Goal: Complete application form

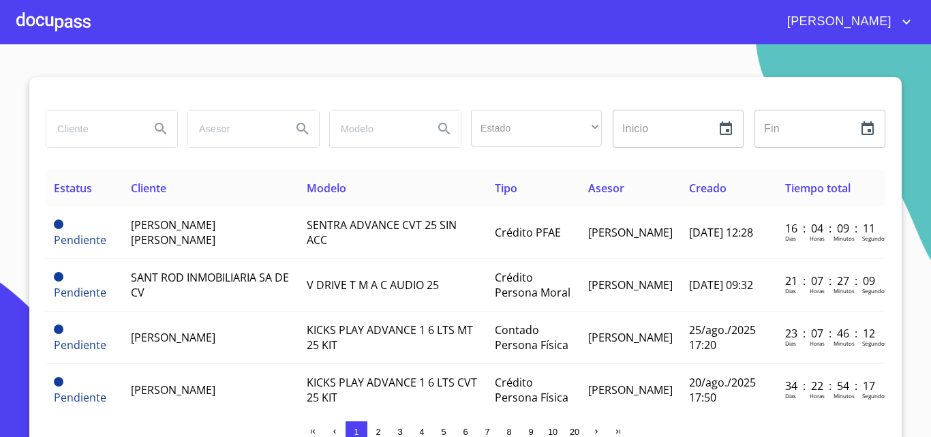
click at [71, 25] on div at bounding box center [53, 22] width 74 height 44
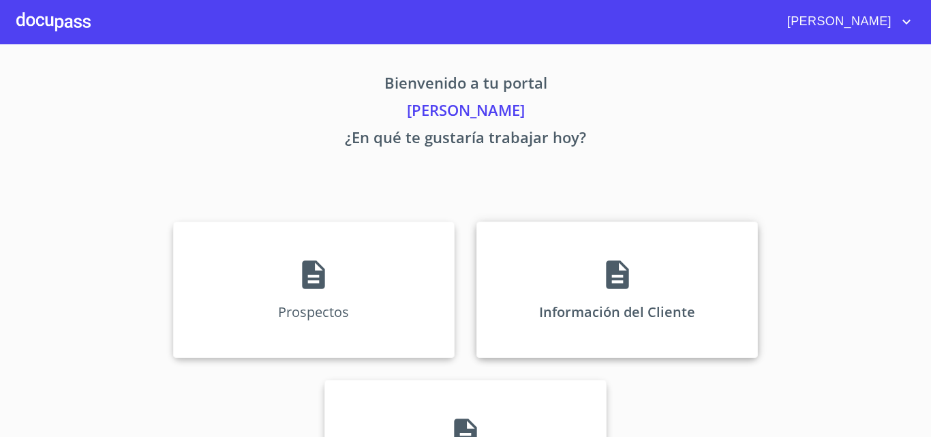
click at [571, 280] on div "Información del Cliente" at bounding box center [618, 290] width 282 height 136
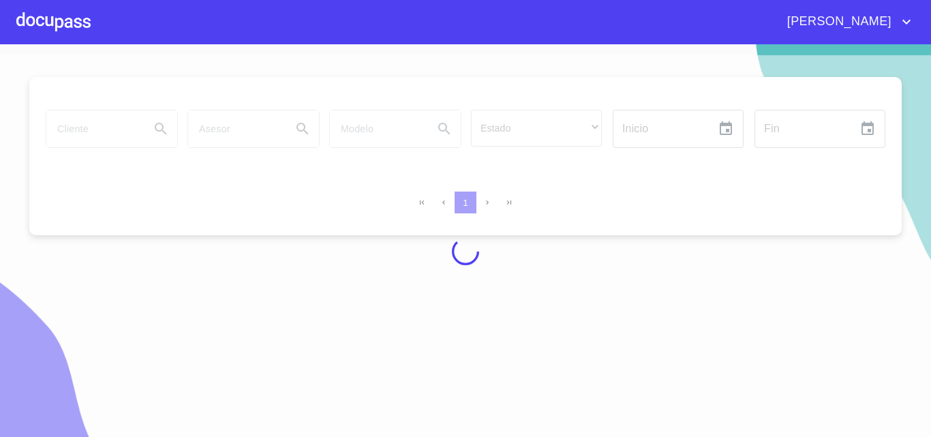
click at [114, 131] on div at bounding box center [465, 251] width 931 height 393
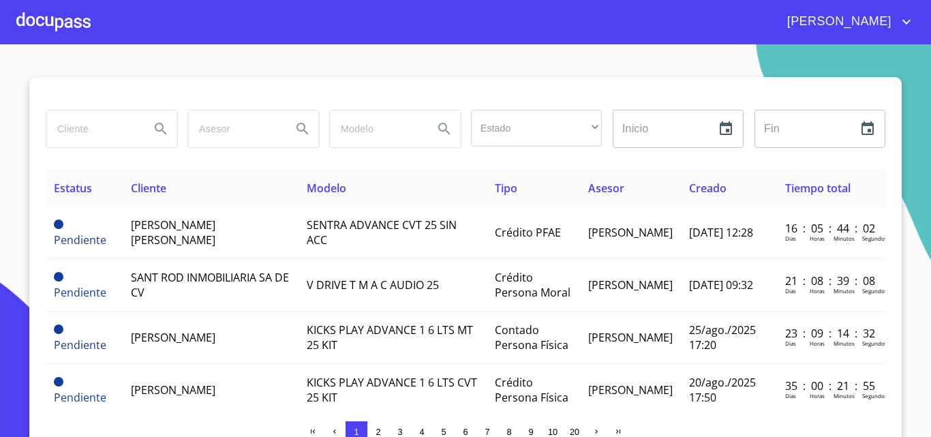
click at [101, 125] on input "search" at bounding box center [92, 128] width 93 height 37
type input "rancho hermanos"
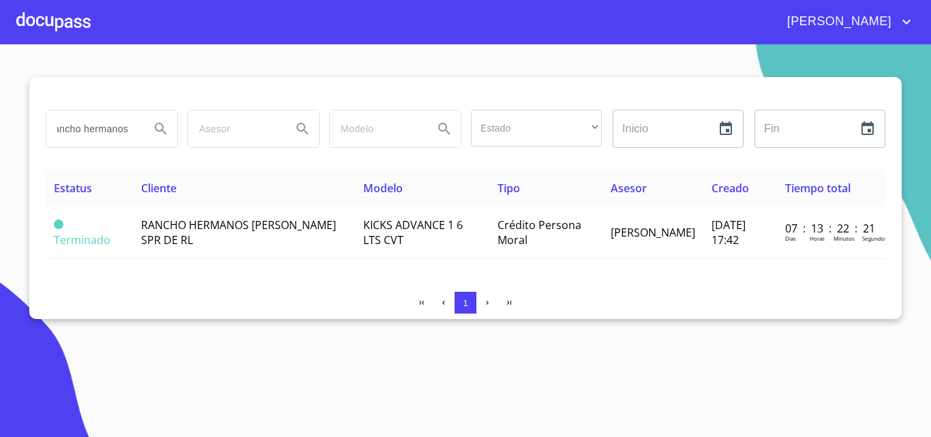
scroll to position [0, 0]
click at [74, 25] on div at bounding box center [53, 22] width 74 height 44
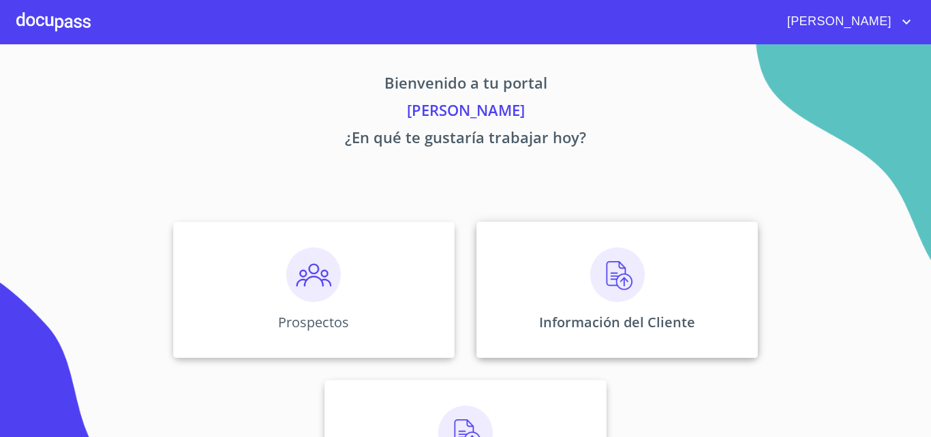
click at [609, 274] on img at bounding box center [617, 274] width 55 height 55
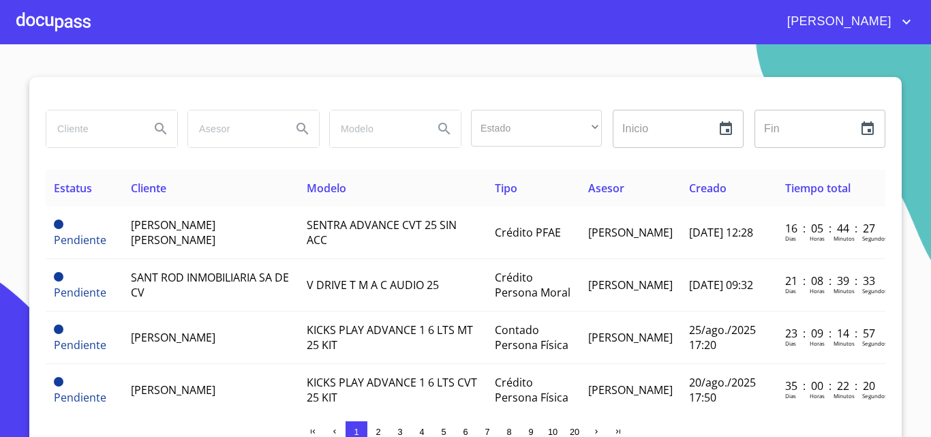
click at [106, 129] on input "search" at bounding box center [92, 128] width 93 height 37
type input "rancho hermanos"
click at [160, 130] on icon "Search" at bounding box center [161, 129] width 16 height 16
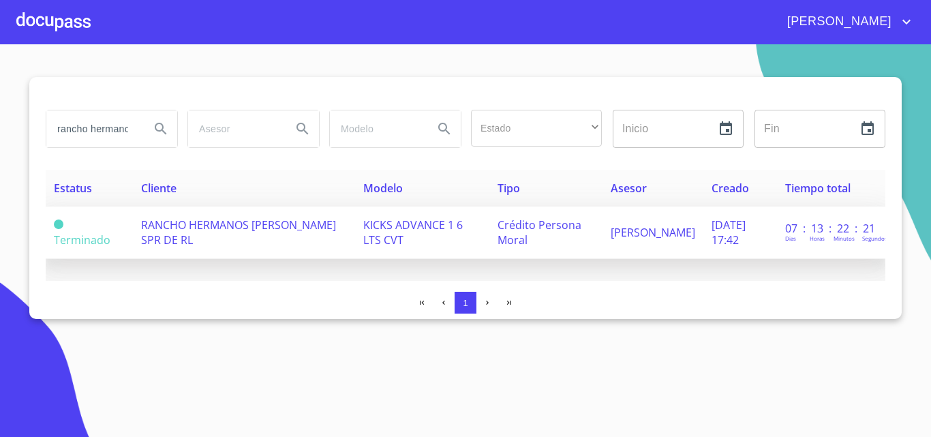
click at [268, 223] on span "RANCHO HERMANOS [PERSON_NAME] SPR DE RL" at bounding box center [238, 232] width 195 height 30
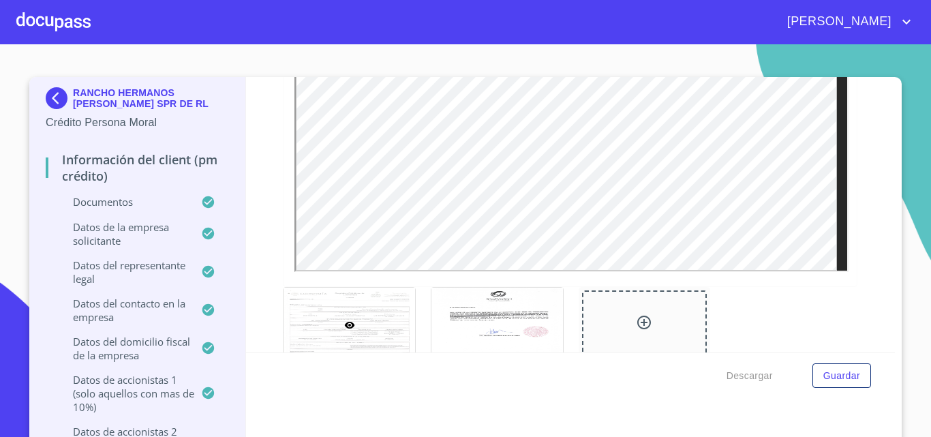
scroll to position [4055, 0]
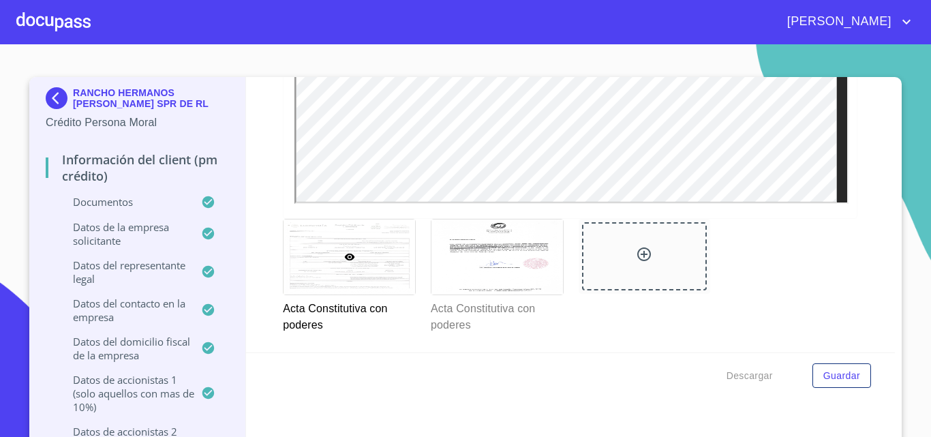
click at [406, 280] on div at bounding box center [350, 257] width 132 height 74
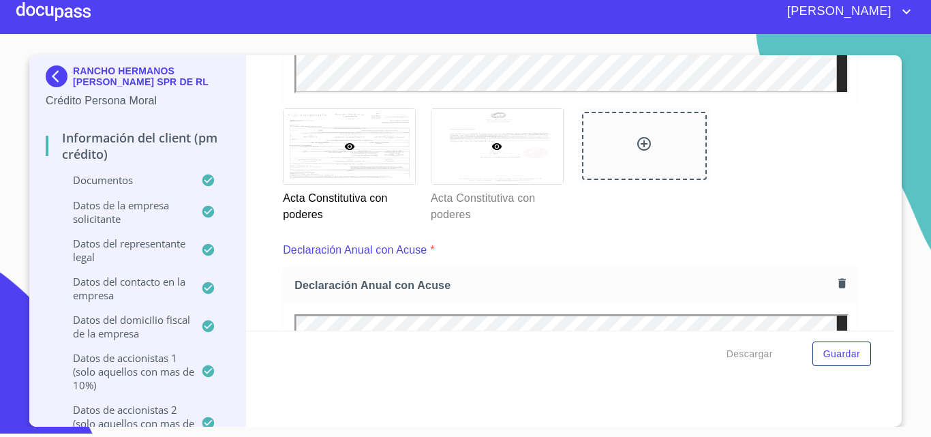
click at [495, 158] on div at bounding box center [498, 146] width 132 height 74
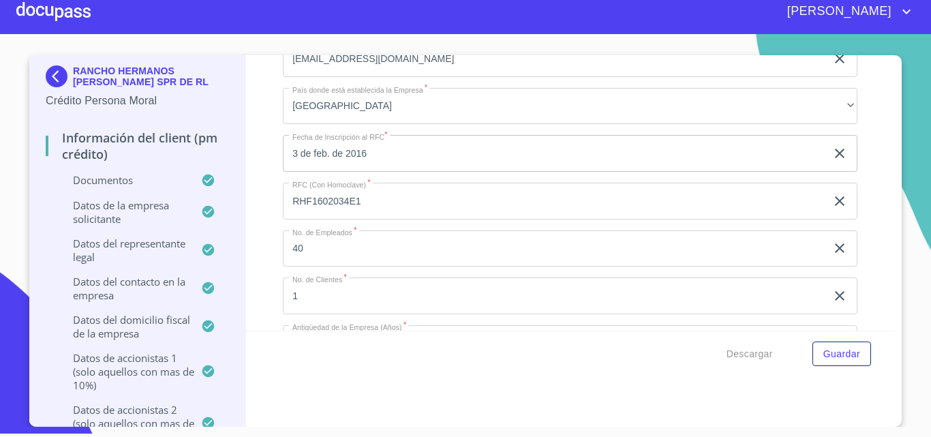
scroll to position [8699, 0]
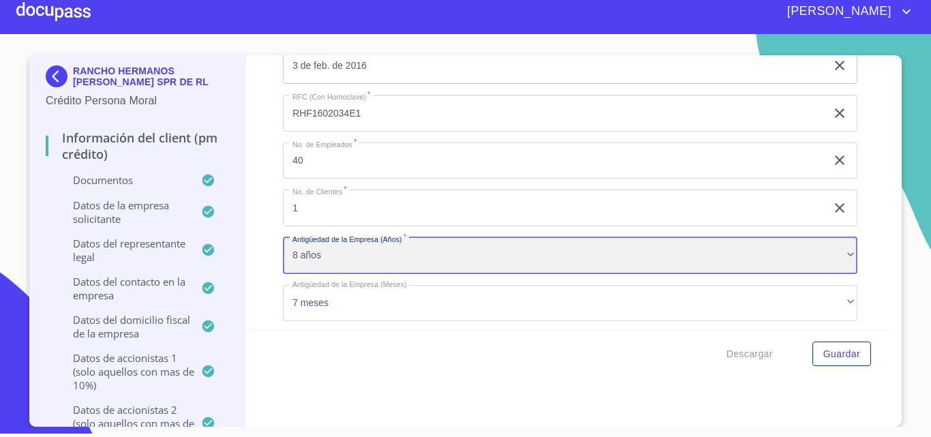
click at [351, 258] on div "8 años" at bounding box center [570, 255] width 575 height 37
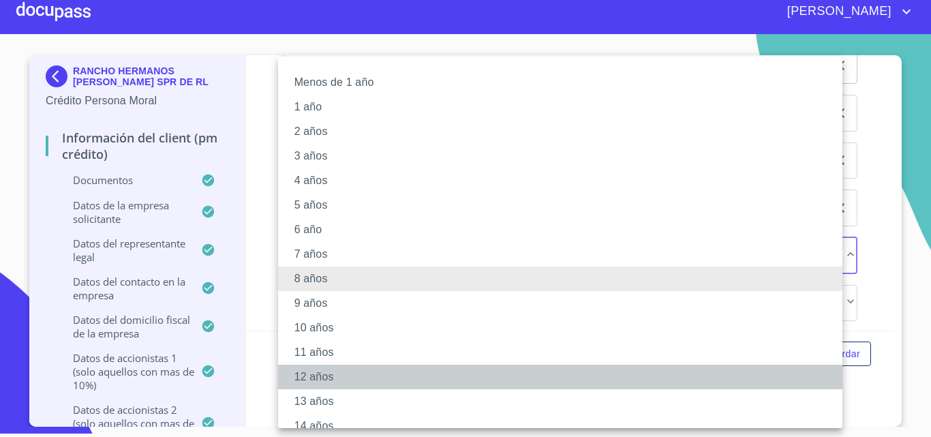
click at [321, 376] on li "12 años" at bounding box center [565, 377] width 575 height 25
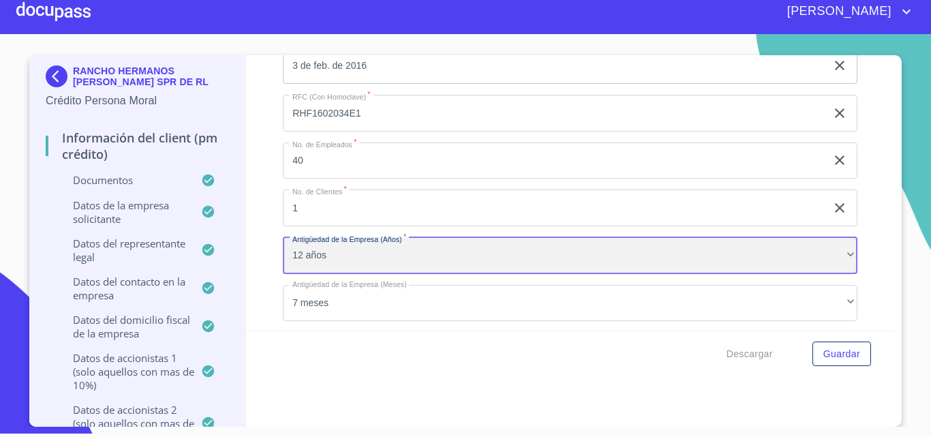
click at [334, 260] on div "12 años" at bounding box center [570, 255] width 575 height 37
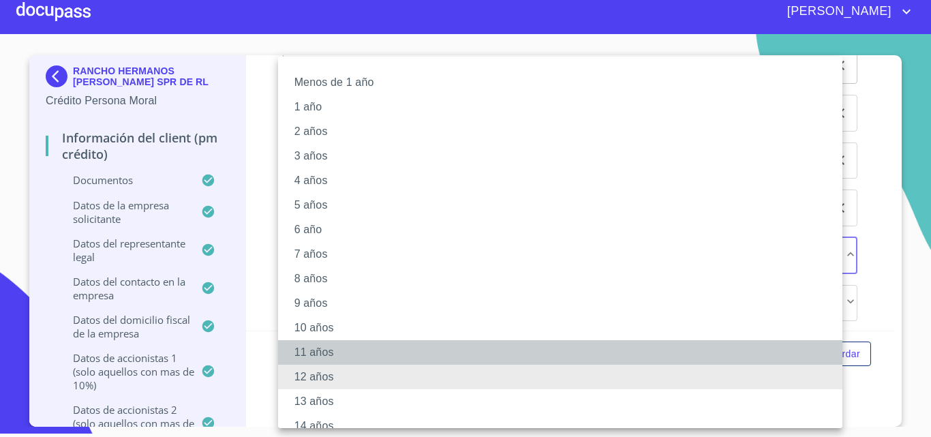
click at [309, 348] on li "11 años" at bounding box center [565, 352] width 575 height 25
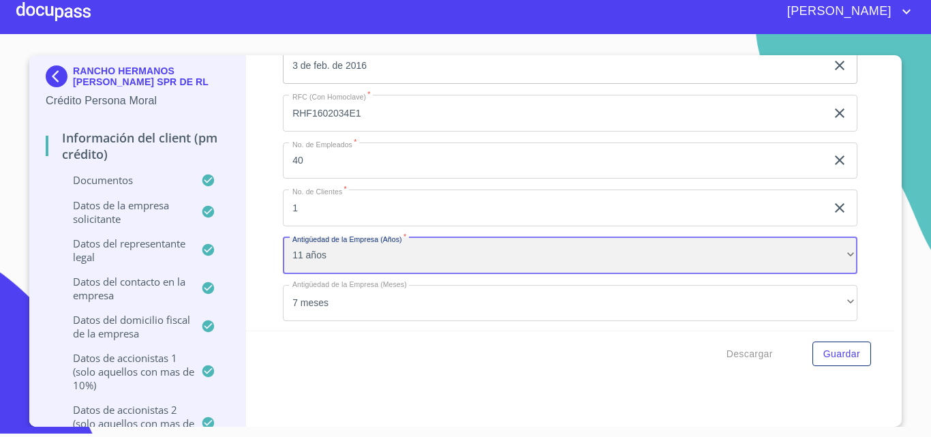
click at [342, 257] on div "11 años" at bounding box center [570, 255] width 575 height 37
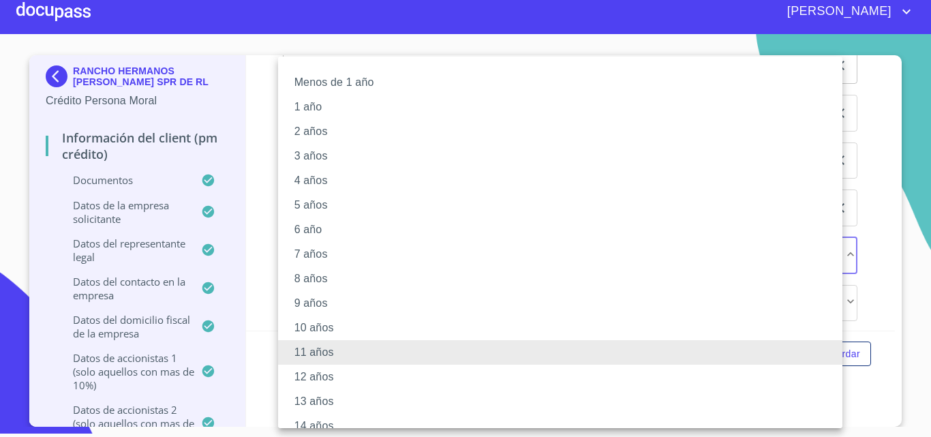
click at [324, 327] on li "10 años" at bounding box center [565, 328] width 575 height 25
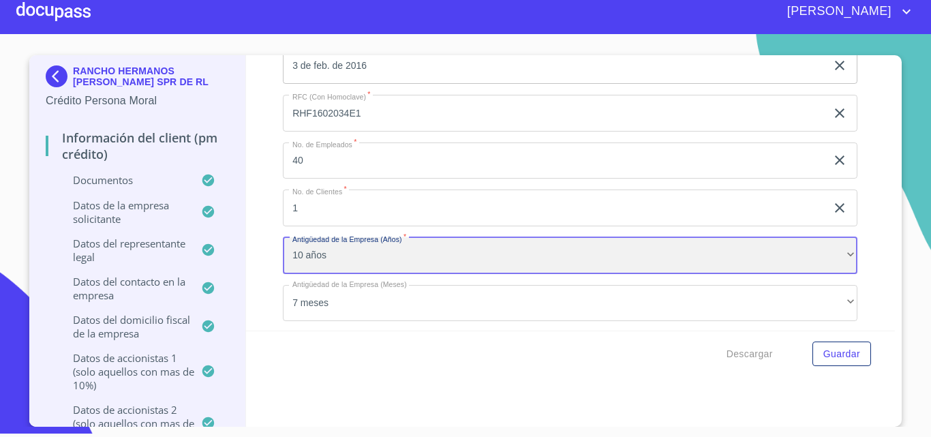
click at [329, 261] on div "10 años" at bounding box center [570, 255] width 575 height 37
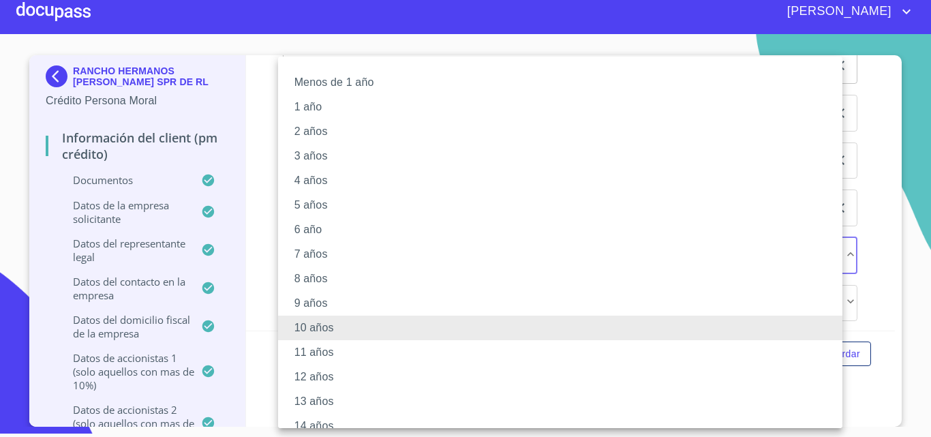
click at [323, 374] on li "12 años" at bounding box center [565, 377] width 575 height 25
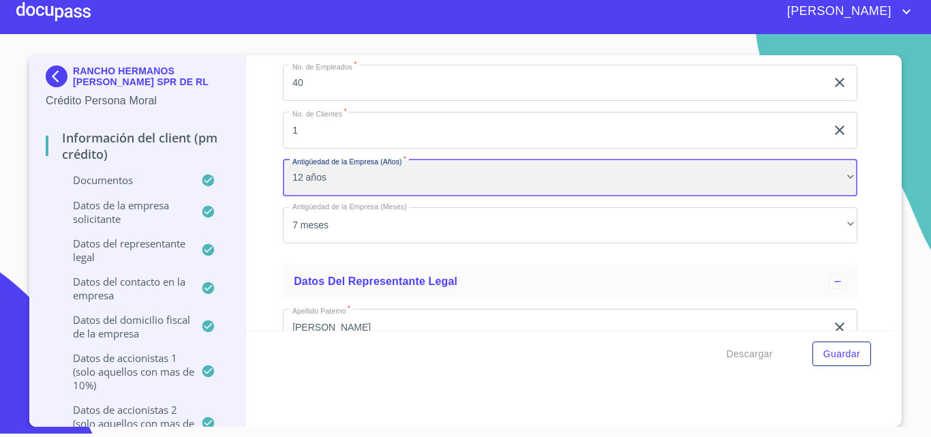
scroll to position [8820, 0]
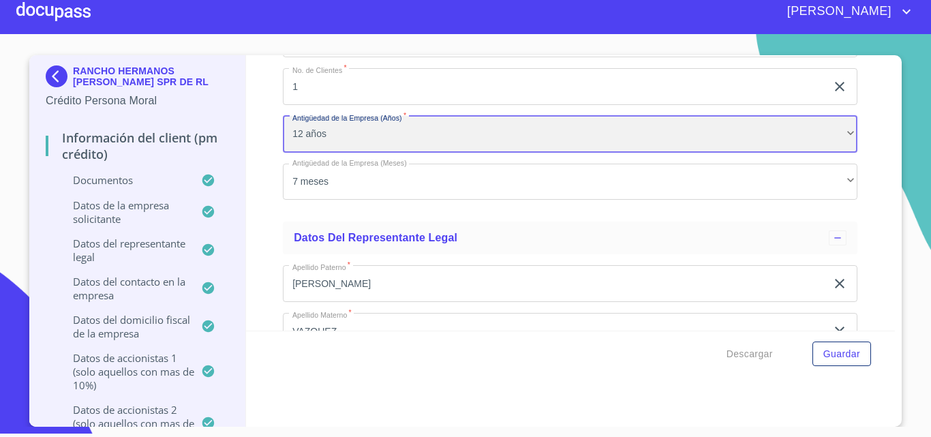
click at [365, 138] on div "12 años" at bounding box center [570, 134] width 575 height 37
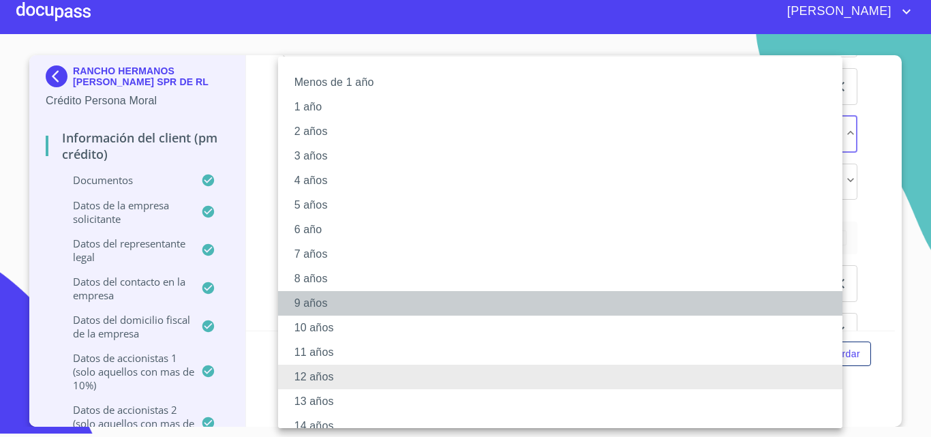
click at [308, 305] on li "9 años" at bounding box center [565, 303] width 575 height 25
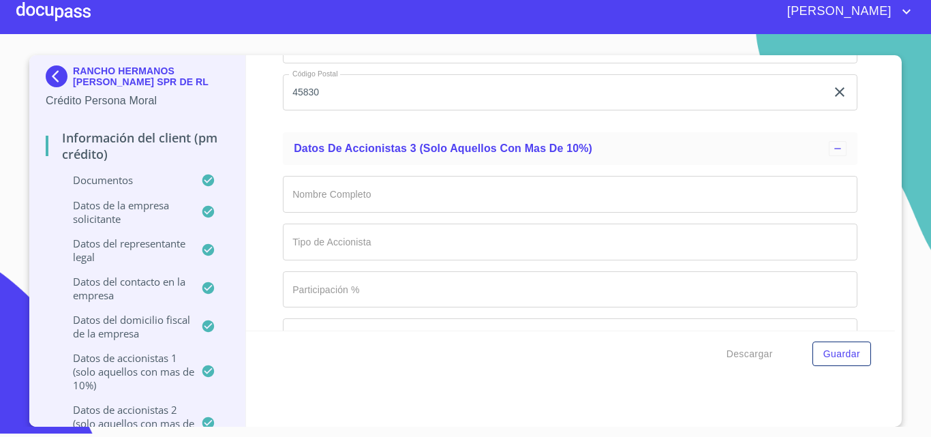
scroll to position [11819, 0]
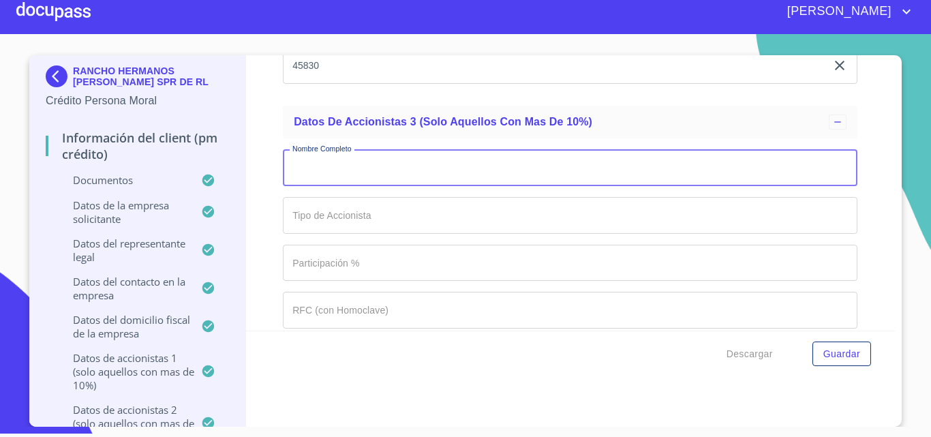
click at [393, 175] on input "Documento de identificación representante legal.   *" at bounding box center [570, 167] width 575 height 37
type input "p"
type input "[PERSON_NAME]"
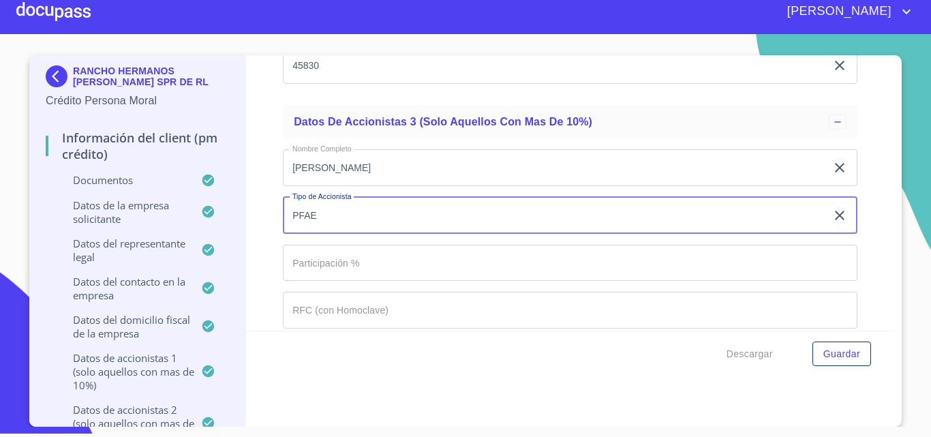
type input "PFAE"
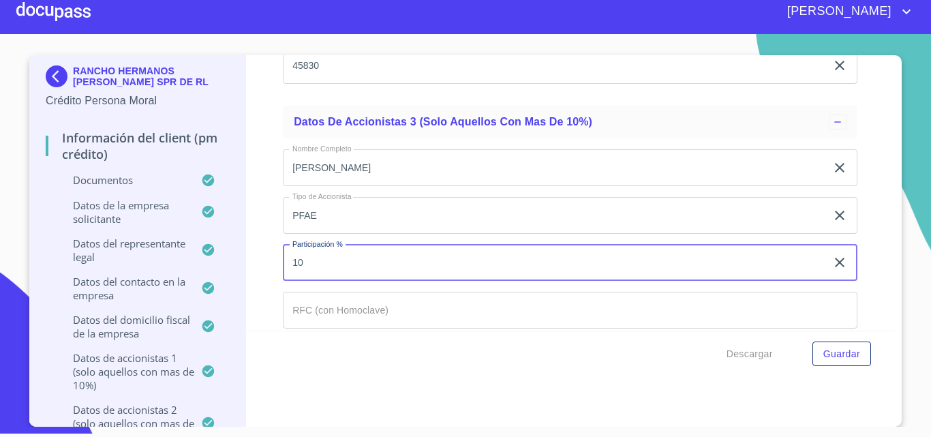
type input "10"
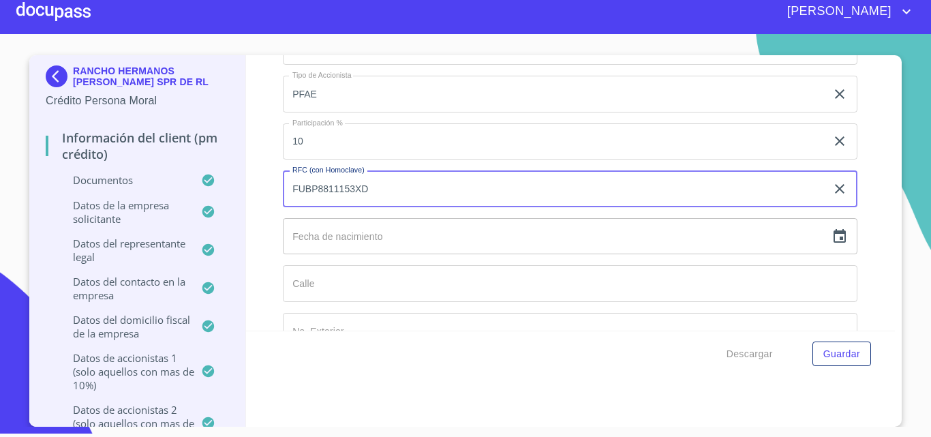
scroll to position [11956, 0]
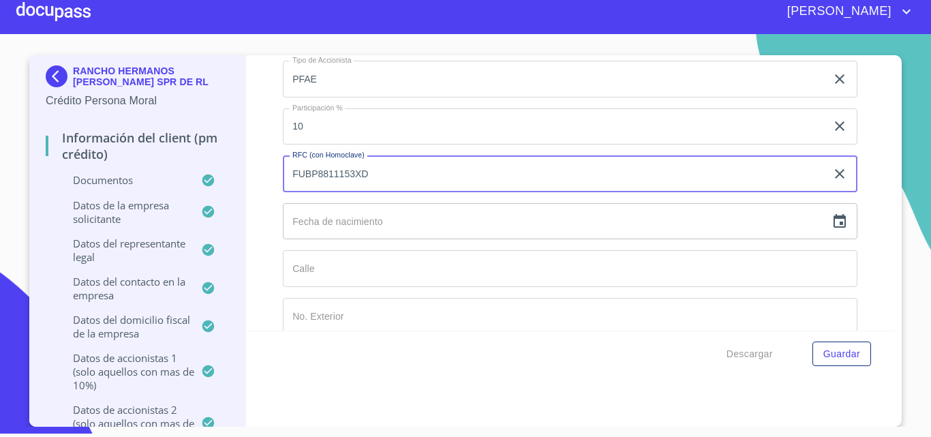
type input "FUBP8811153XD"
click at [365, 226] on input "text" at bounding box center [554, 221] width 543 height 37
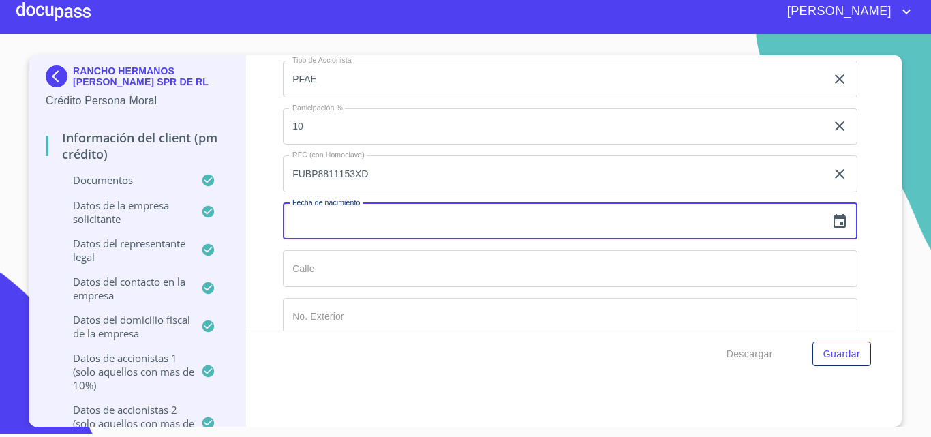
click at [832, 226] on icon "button" at bounding box center [840, 221] width 16 height 16
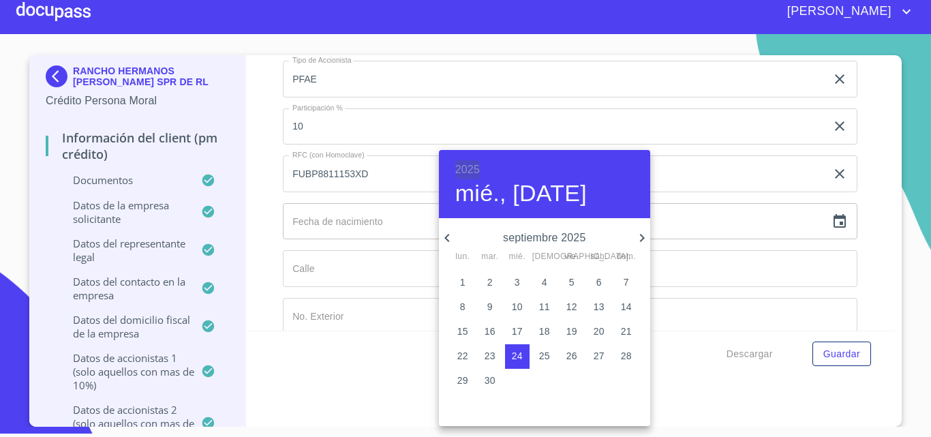
click at [466, 168] on h6 "2025" at bounding box center [467, 169] width 25 height 19
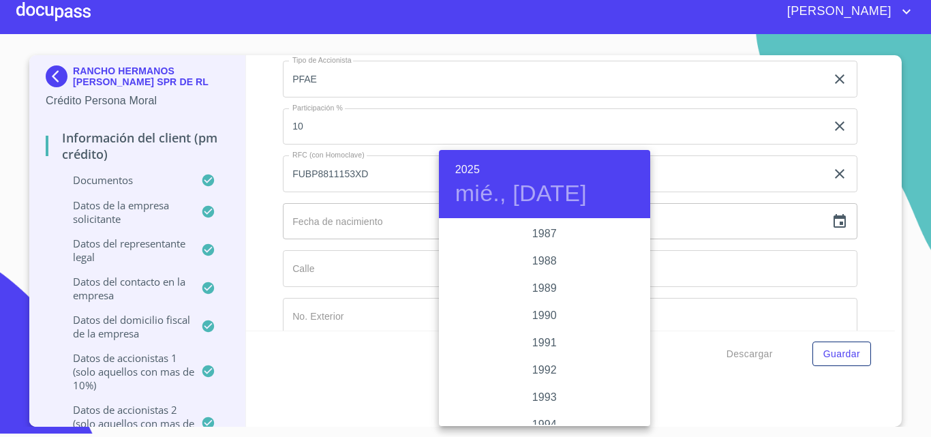
scroll to position [1622, 0]
click at [551, 331] on div "1988" at bounding box center [544, 329] width 211 height 27
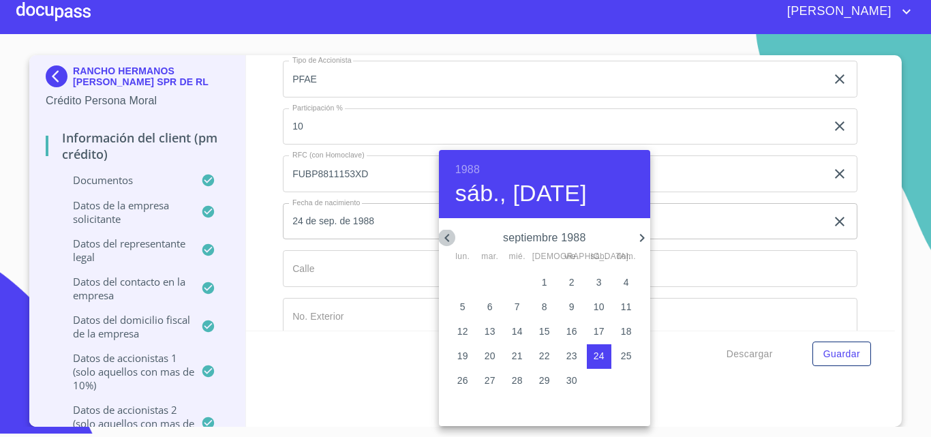
click at [450, 240] on icon "button" at bounding box center [447, 238] width 16 height 16
click at [643, 236] on icon "button" at bounding box center [641, 238] width 5 height 8
click at [494, 331] on p "15" at bounding box center [490, 331] width 11 height 14
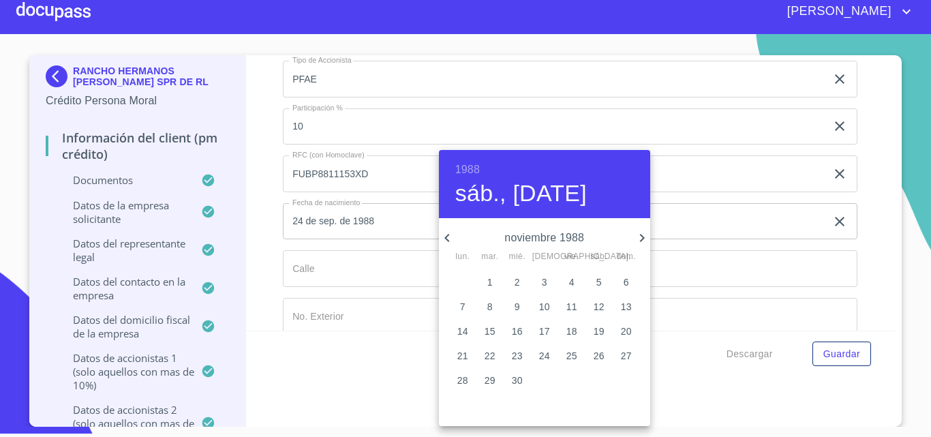
type input "15 de nov. de 1988"
click at [344, 273] on div at bounding box center [465, 218] width 931 height 437
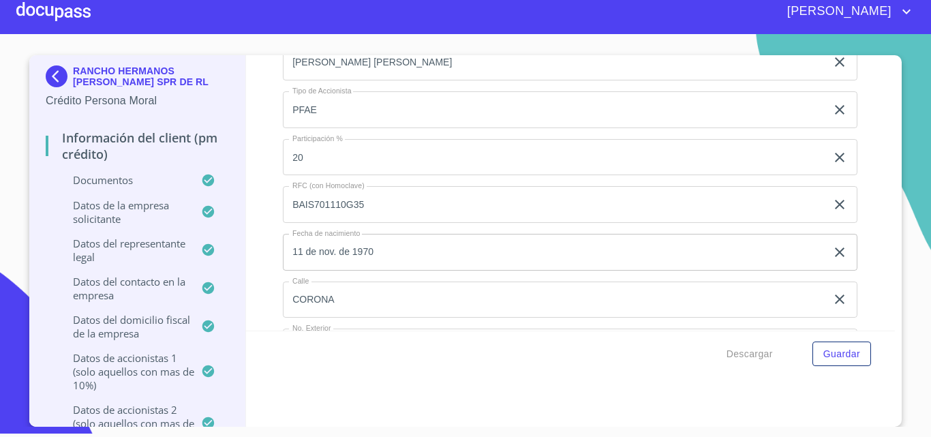
scroll to position [11138, 0]
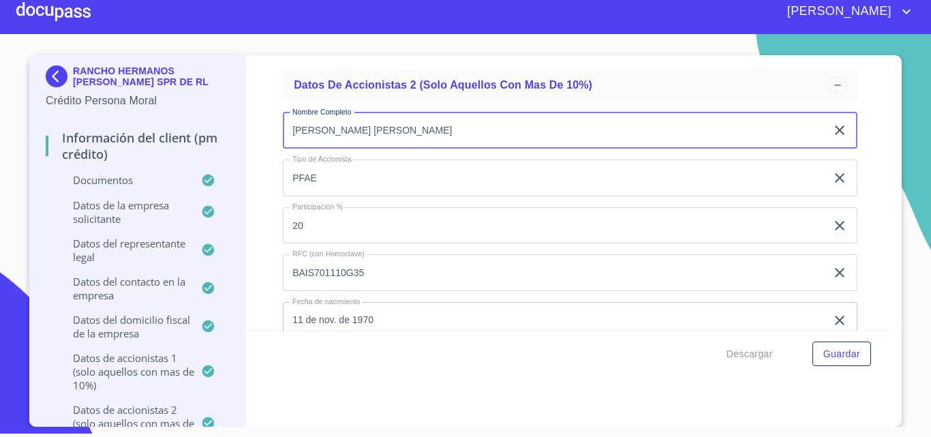
click at [293, 132] on input "[PERSON_NAME] [PERSON_NAME]" at bounding box center [554, 130] width 543 height 37
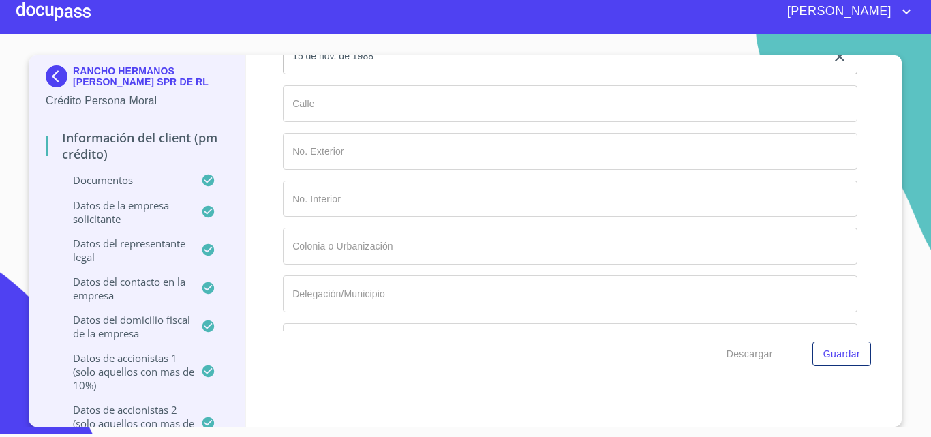
scroll to position [12092, 0]
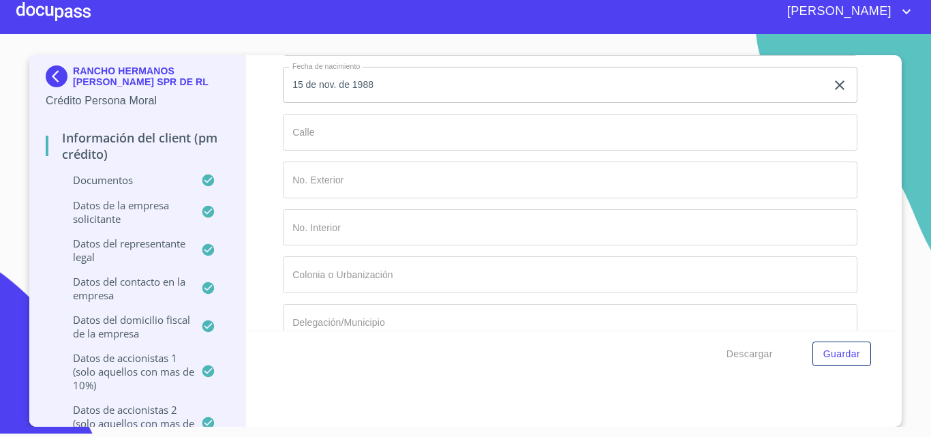
type input "[PERSON_NAME]"
click at [307, 145] on input "Documento de identificación representante legal.   *" at bounding box center [570, 132] width 575 height 37
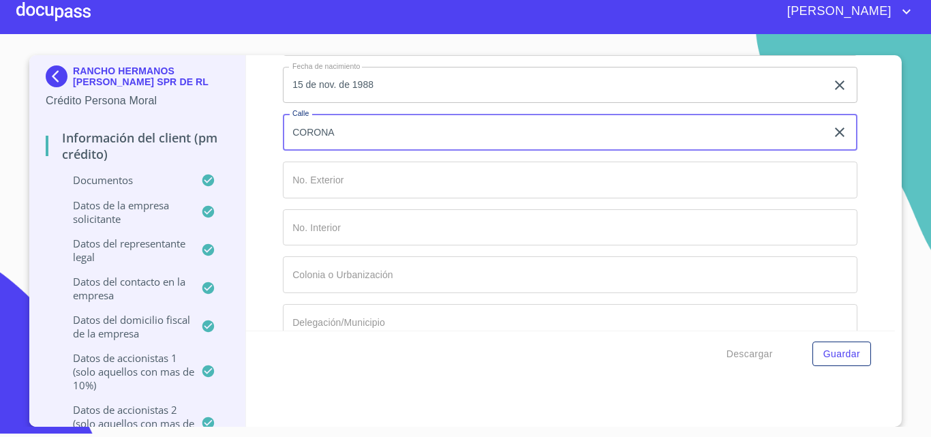
type input "CORONA"
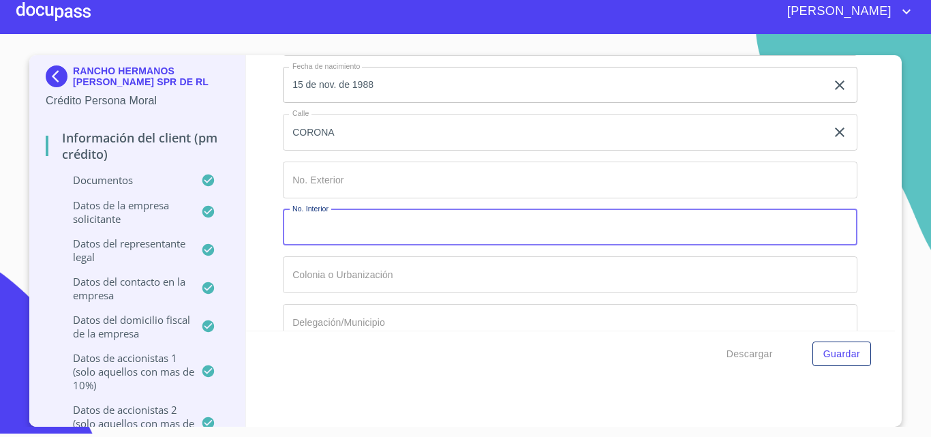
click at [387, 192] on input "Documento de identificación representante legal.   *" at bounding box center [570, 180] width 575 height 37
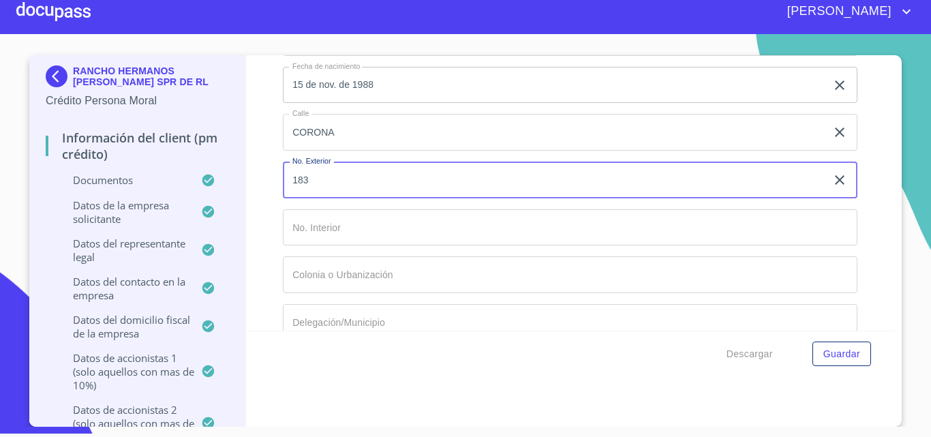
type input "183"
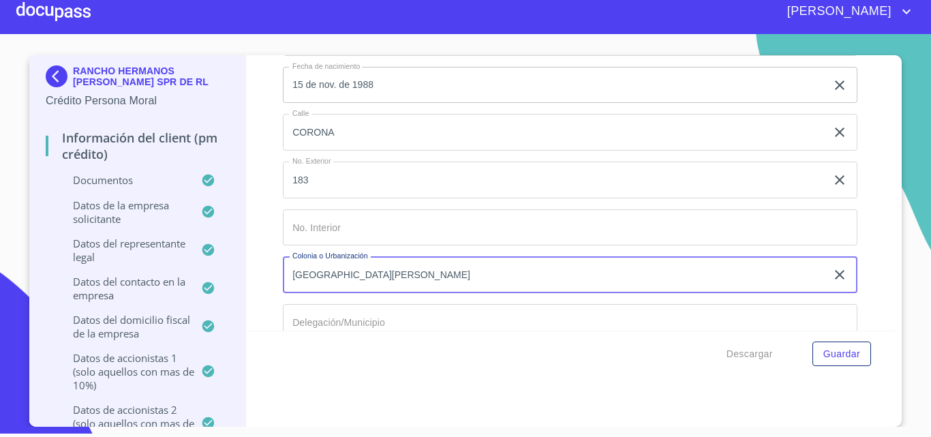
type input "[GEOGRAPHIC_DATA][PERSON_NAME]"
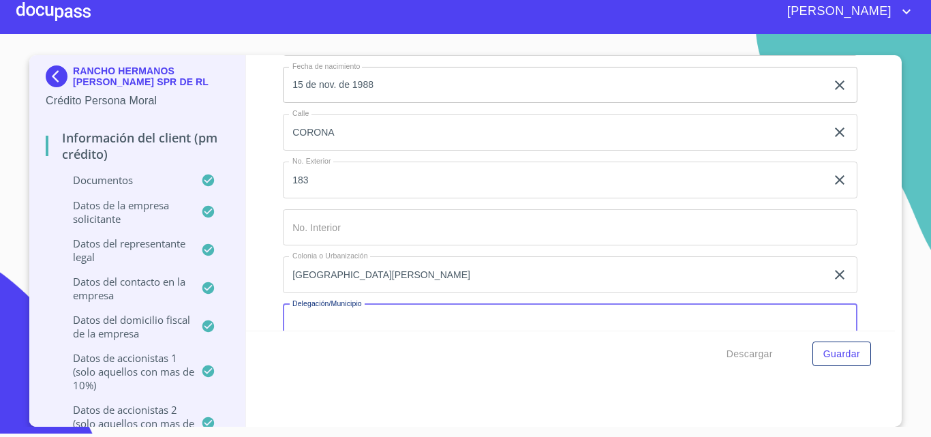
scroll to position [12102, 0]
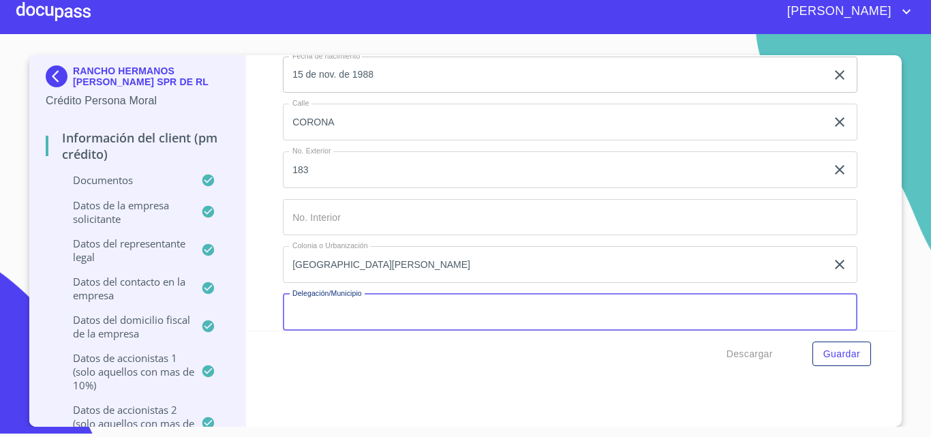
click at [298, 320] on input "Documento de identificación representante legal.   *" at bounding box center [570, 312] width 575 height 37
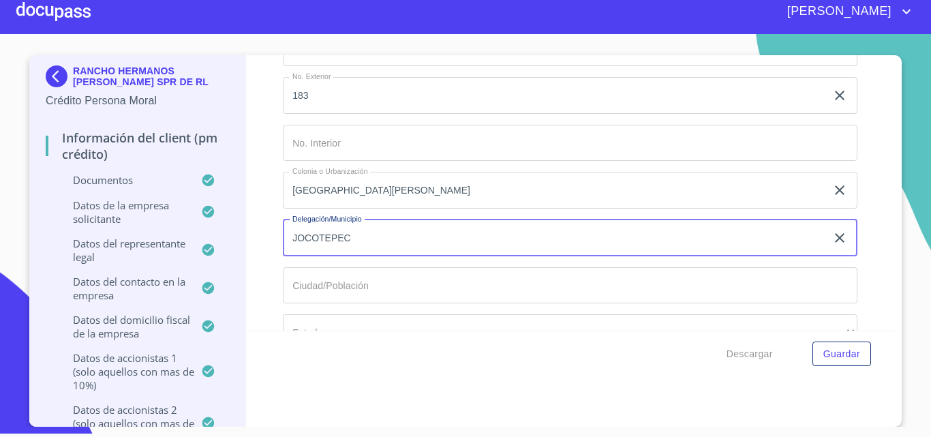
scroll to position [12239, 0]
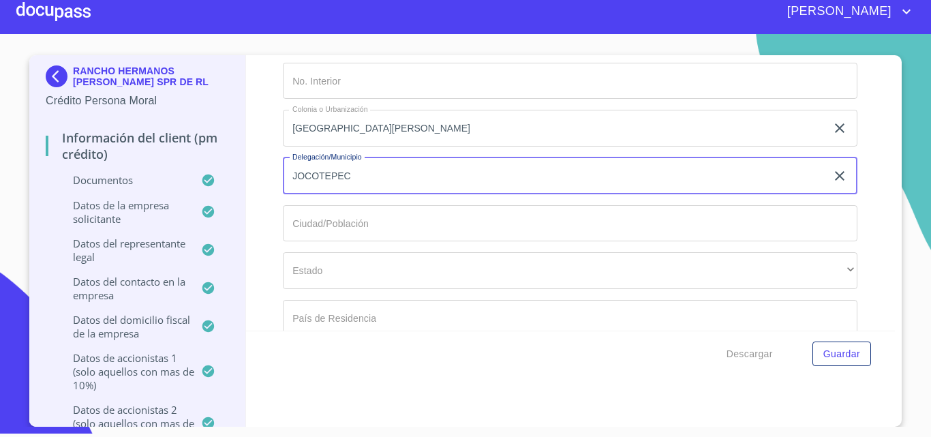
type input "JOCOTEPEC"
click at [331, 215] on input "Documento de identificación representante legal.   *" at bounding box center [570, 223] width 575 height 37
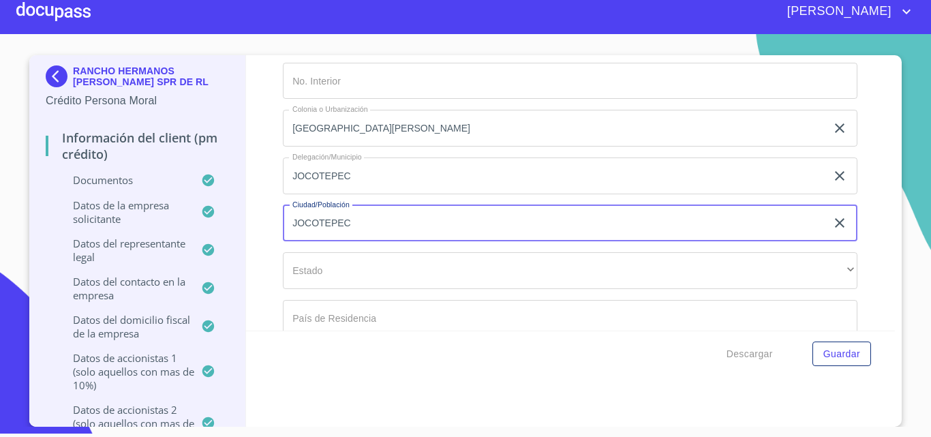
type input "JOCOTEPEC"
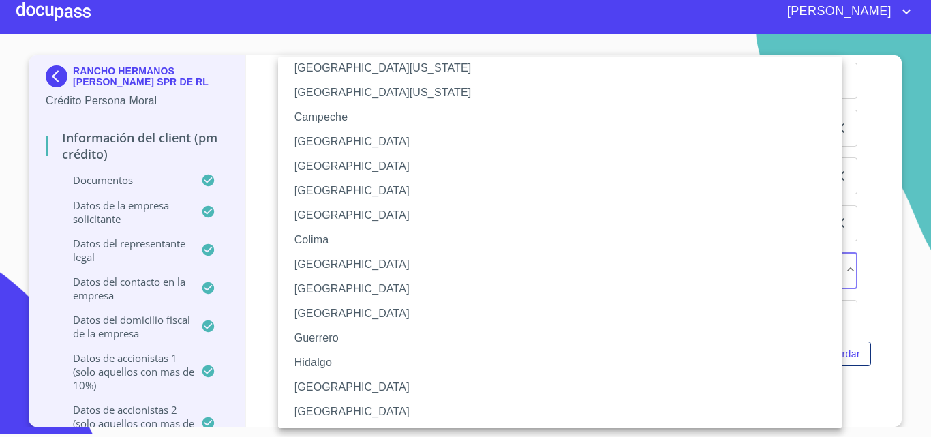
scroll to position [68, 0]
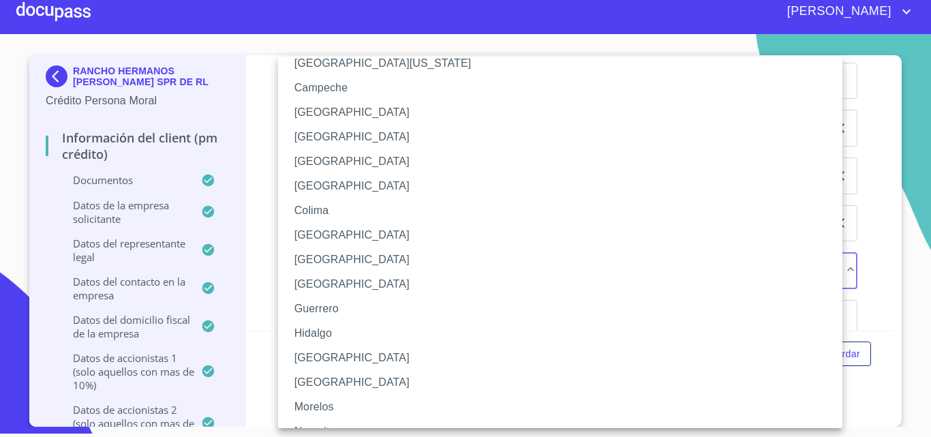
click at [305, 352] on li "[GEOGRAPHIC_DATA]" at bounding box center [565, 358] width 575 height 25
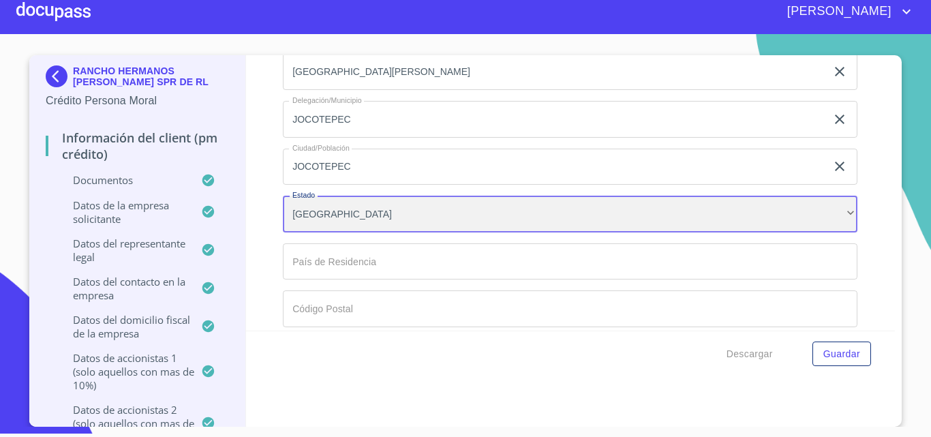
scroll to position [12307, 0]
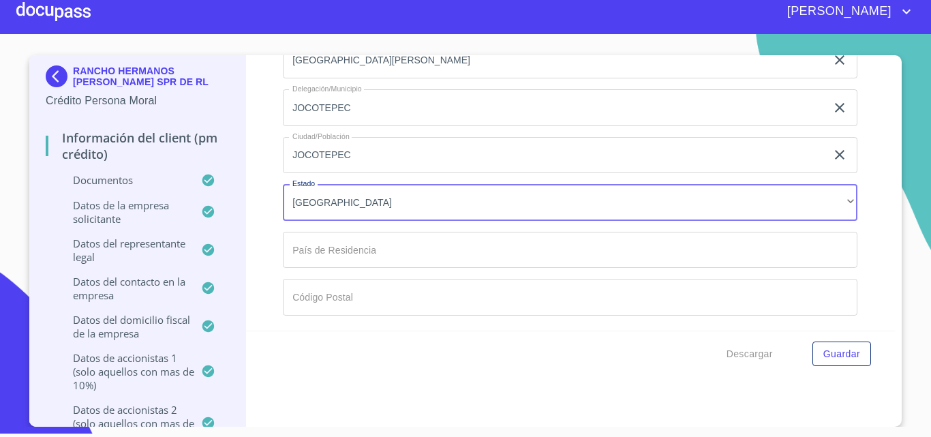
click at [335, 246] on input "Documento de identificación representante legal.   *" at bounding box center [570, 250] width 575 height 37
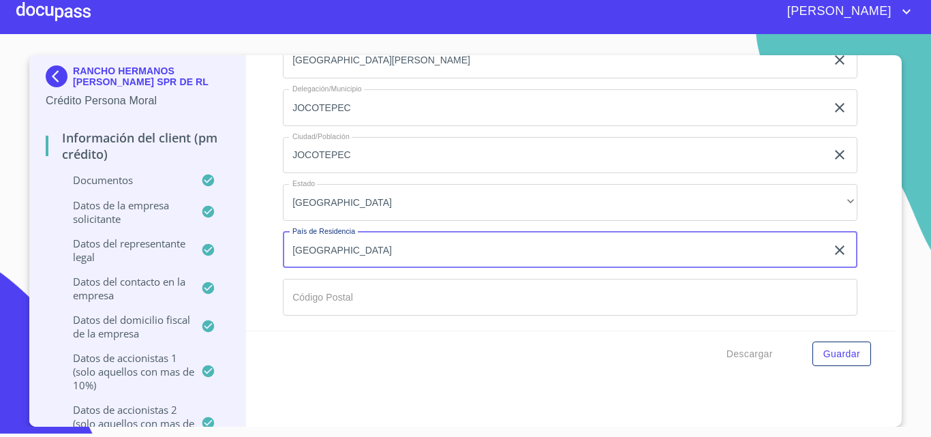
type input "[GEOGRAPHIC_DATA]"
click at [305, 286] on input "Documento de identificación representante legal.   *" at bounding box center [570, 297] width 575 height 37
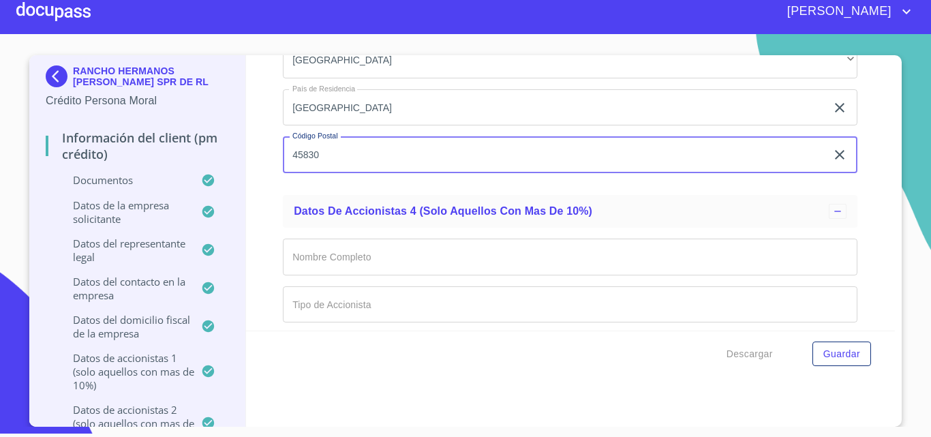
scroll to position [12443, 0]
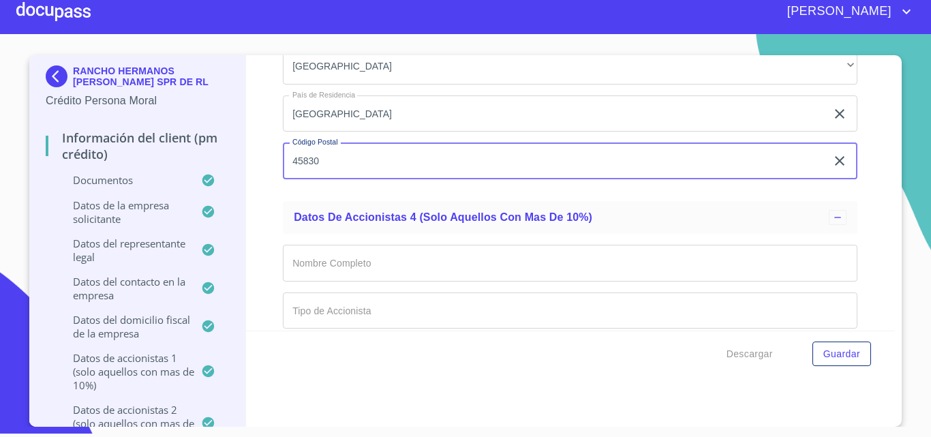
type input "45830"
click at [266, 196] on div "Información del Client (PM crédito) Documentos Documento de identificación repr…" at bounding box center [571, 192] width 650 height 275
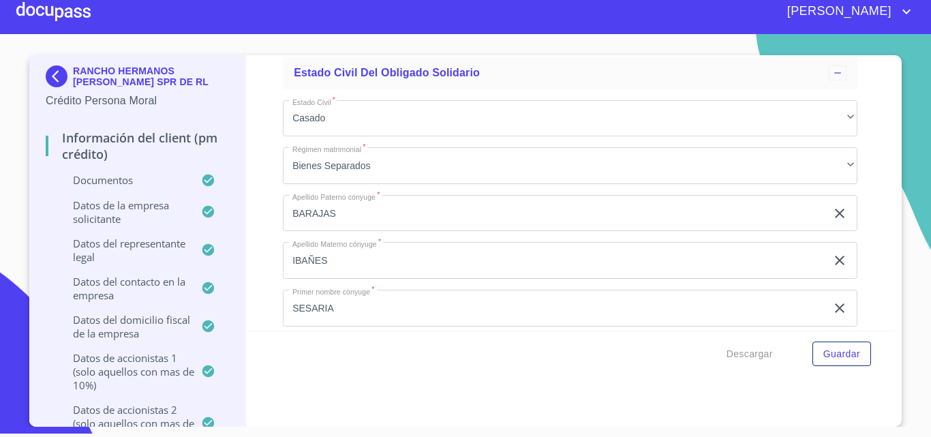
scroll to position [14966, 0]
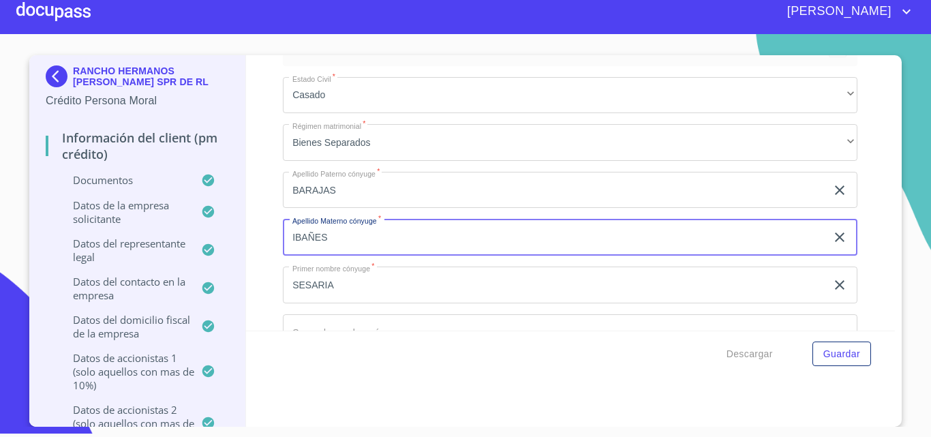
click at [330, 239] on input "IBAÑES" at bounding box center [554, 237] width 543 height 37
click at [294, 288] on input "SESARIA" at bounding box center [554, 285] width 543 height 37
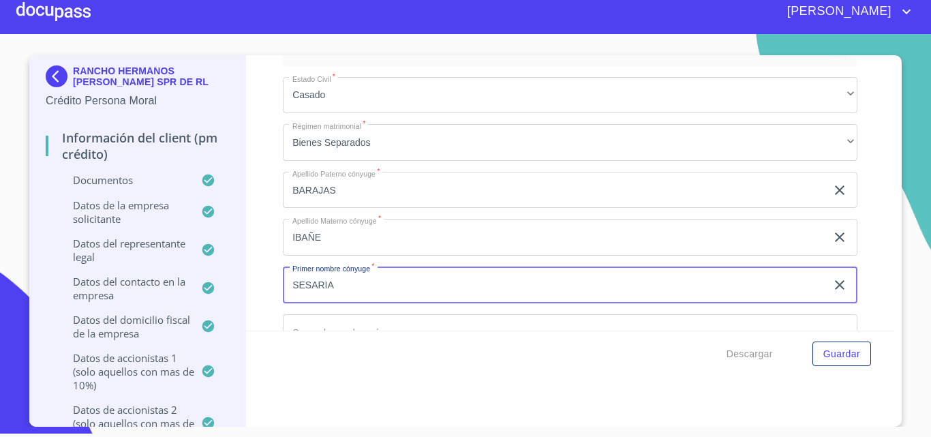
click at [333, 242] on input "IBAÑE" at bounding box center [554, 237] width 543 height 37
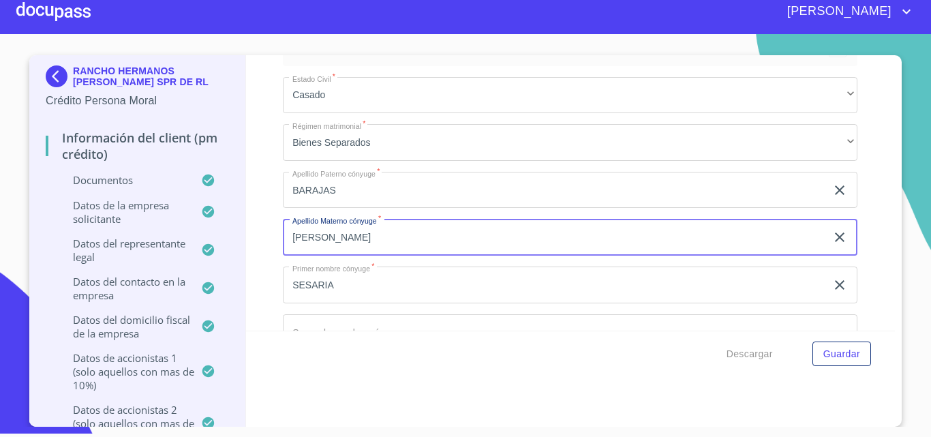
type input "[PERSON_NAME]"
click at [295, 283] on input "SESARIA" at bounding box center [554, 285] width 543 height 37
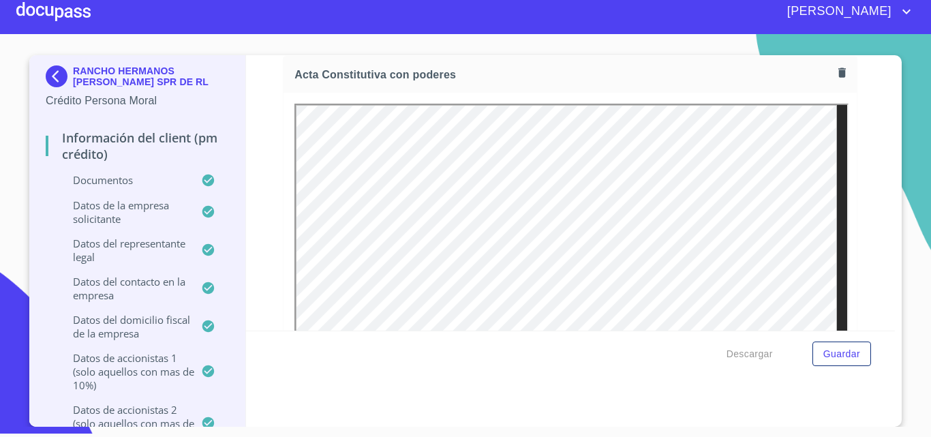
scroll to position [3854, 0]
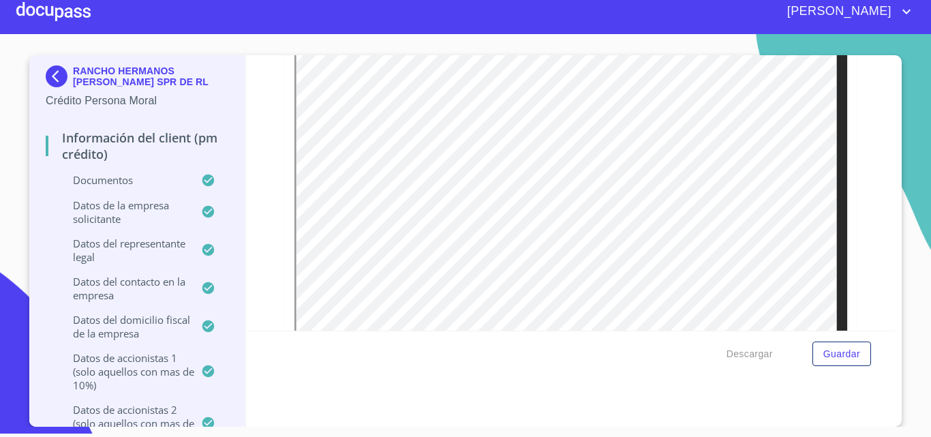
type input "[PERSON_NAME]"
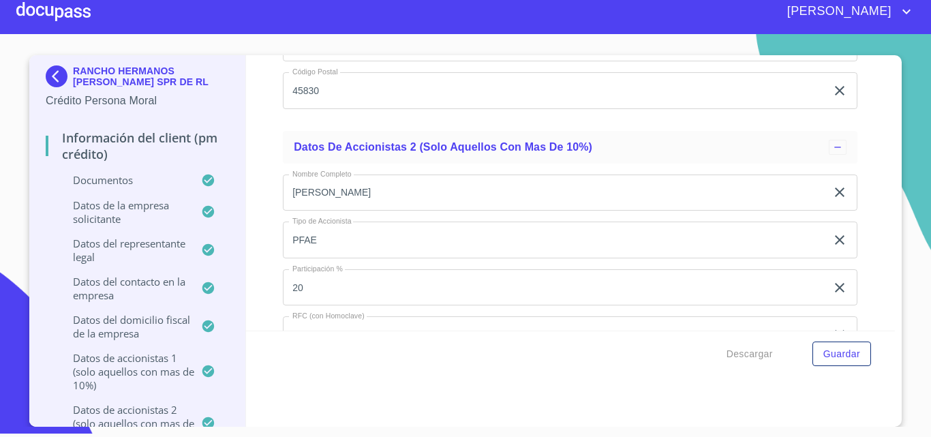
scroll to position [11106, 0]
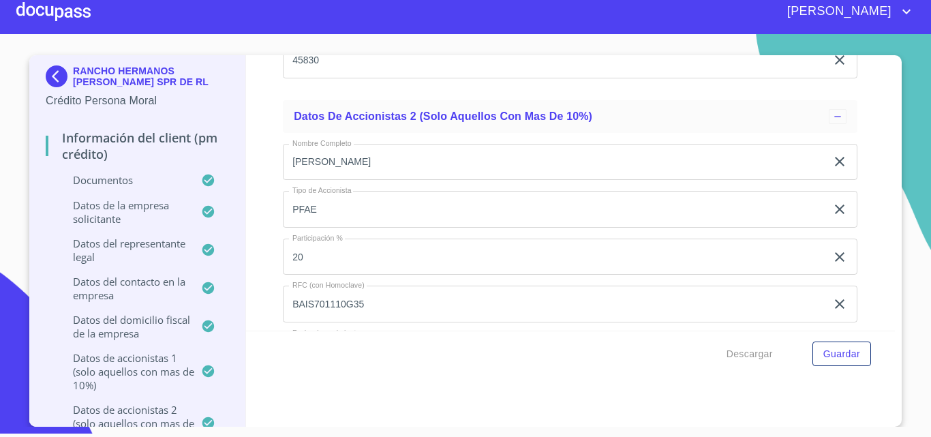
click at [295, 161] on input "[PERSON_NAME]" at bounding box center [554, 162] width 543 height 37
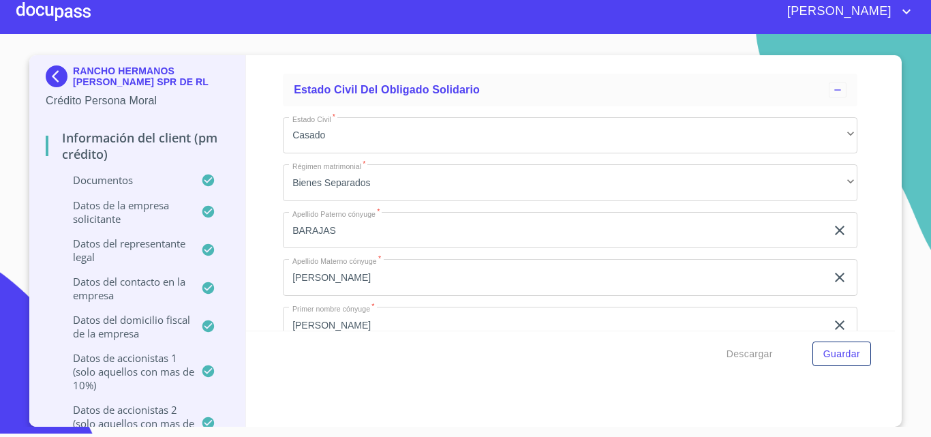
scroll to position [14994, 0]
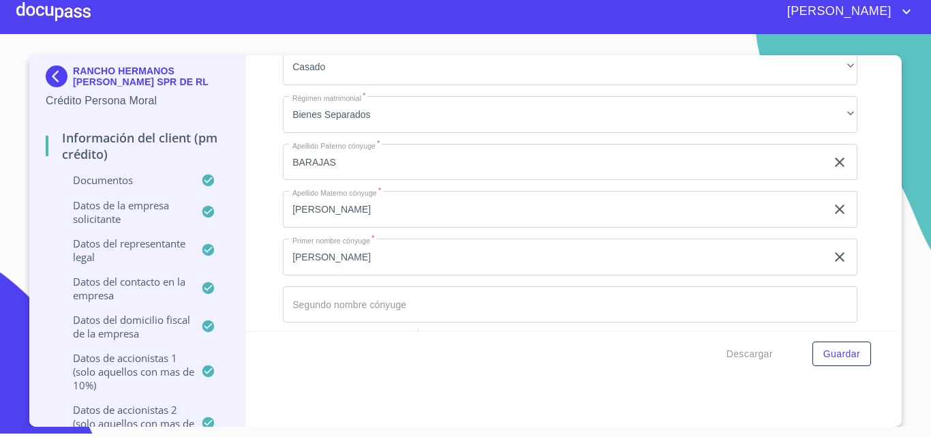
type input "[PERSON_NAME]"
click at [294, 256] on input "[PERSON_NAME]" at bounding box center [554, 257] width 543 height 37
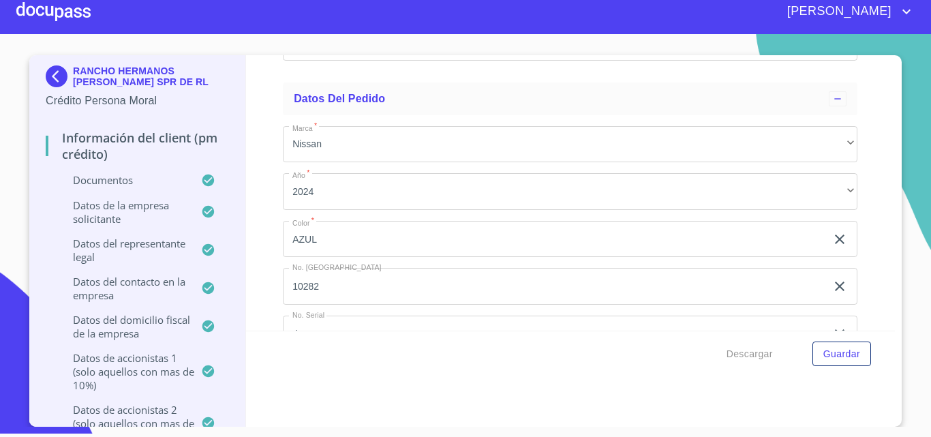
scroll to position [15389, 0]
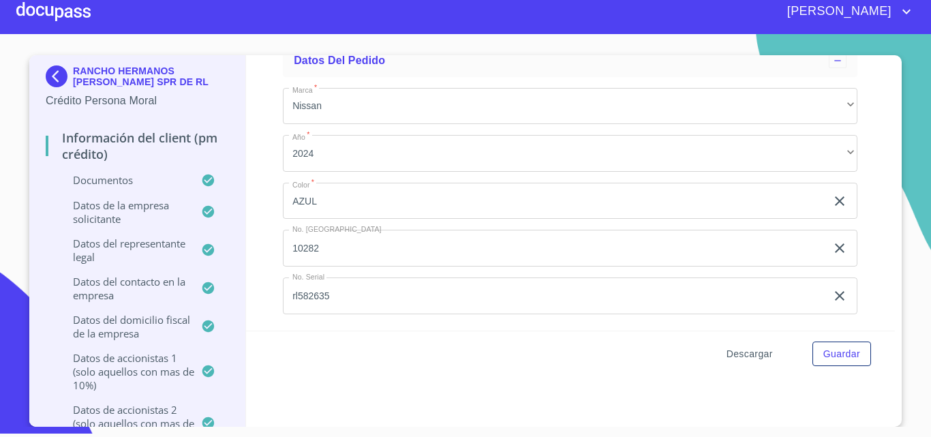
type input "SESARIA"
click at [731, 352] on span "Descargar" at bounding box center [750, 354] width 46 height 17
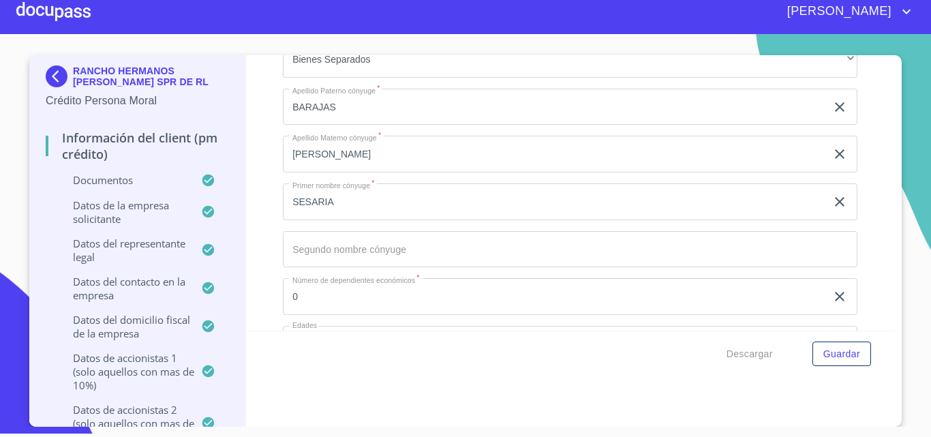
scroll to position [15048, 0]
click at [817, 360] on button "Guardar" at bounding box center [842, 354] width 59 height 25
